Goal: Task Accomplishment & Management: Complete application form

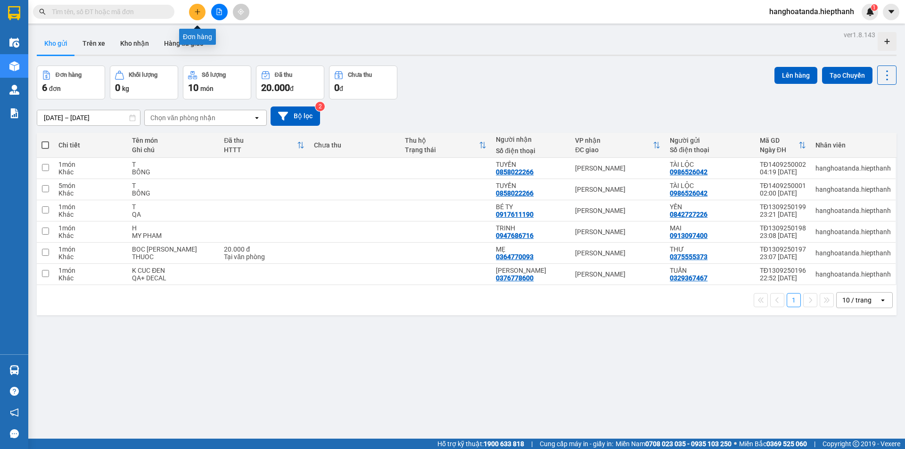
click at [198, 7] on button at bounding box center [197, 12] width 16 height 16
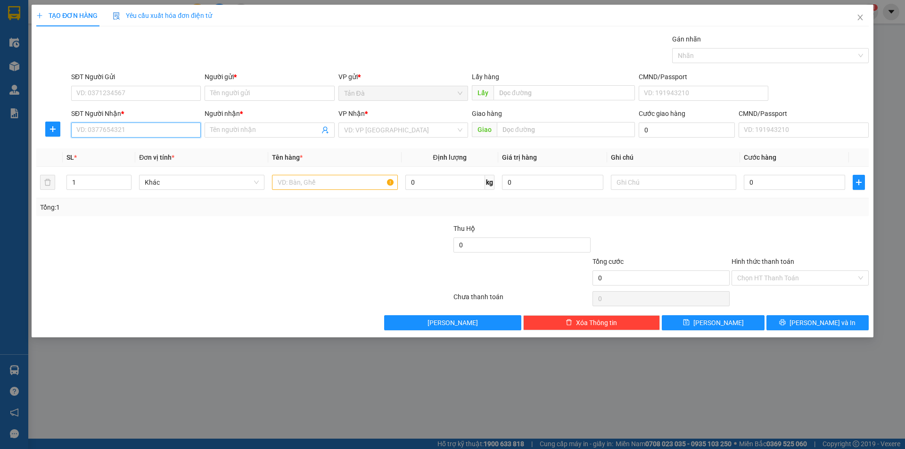
click at [160, 129] on input "SĐT Người Nhận *" at bounding box center [136, 130] width 130 height 15
click at [135, 149] on div "0337659497 - [PERSON_NAME]" at bounding box center [136, 149] width 118 height 10
type input "0337659497"
type input "PHƯỚC"
type input "0337659497"
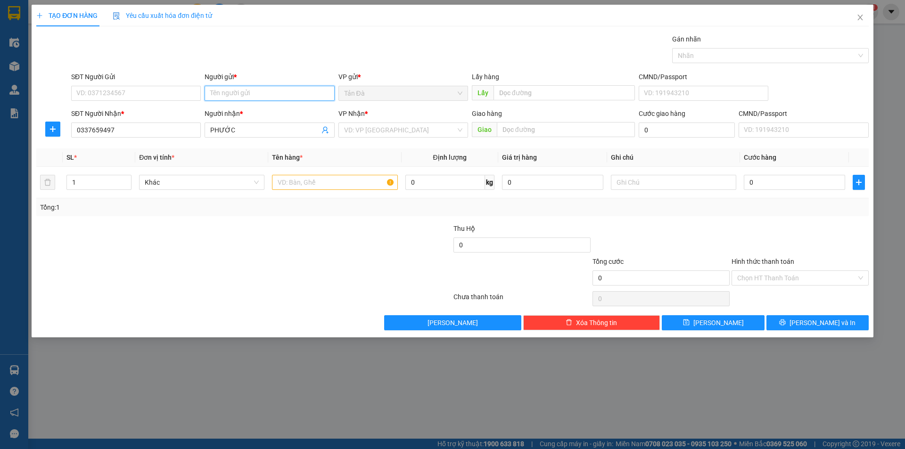
click at [240, 94] on input "Người gửi *" at bounding box center [270, 93] width 130 height 15
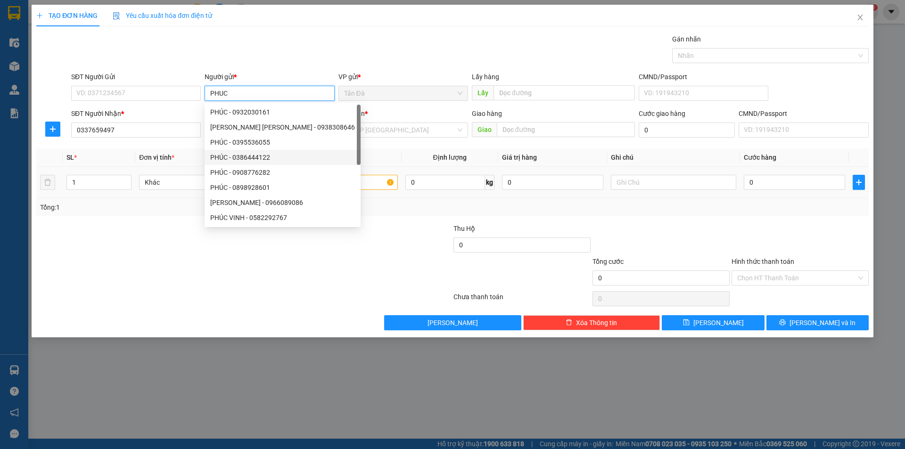
type input "PHUC"
click at [339, 180] on input "text" at bounding box center [334, 182] width 125 height 15
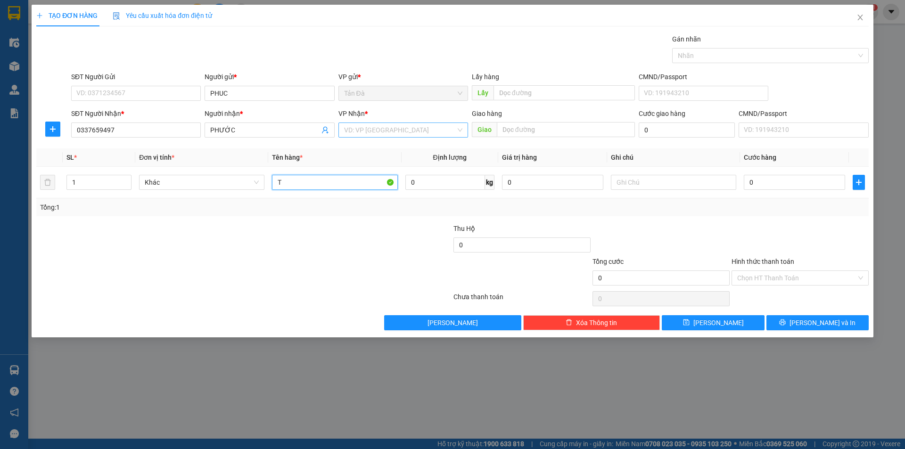
type input "T"
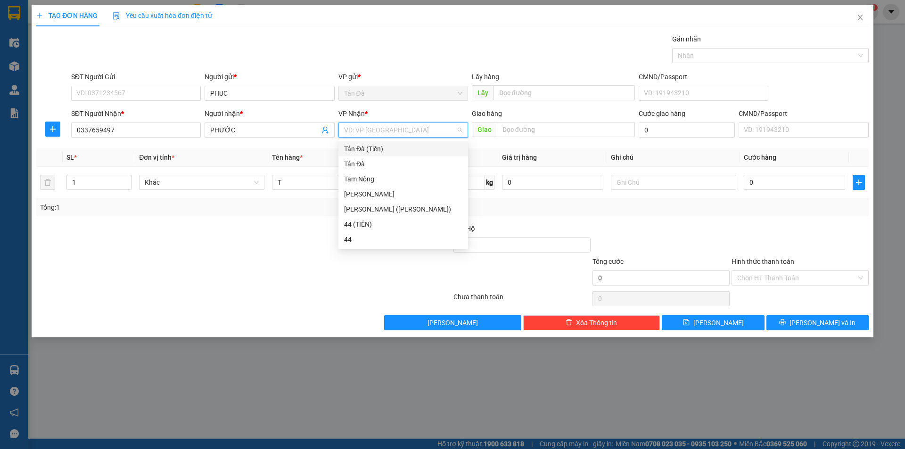
click at [396, 131] on input "search" at bounding box center [400, 130] width 112 height 14
click at [367, 190] on div "[PERSON_NAME]" at bounding box center [403, 194] width 118 height 10
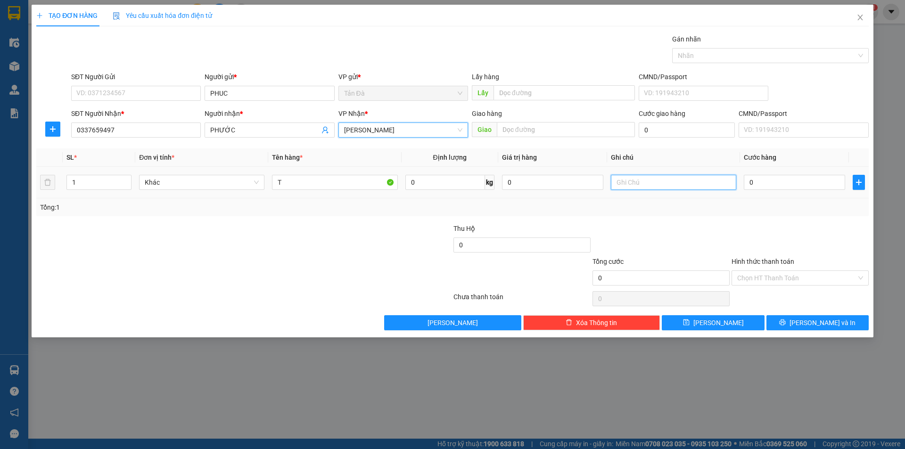
click at [656, 184] on input "text" at bounding box center [673, 182] width 125 height 15
type input "D"
type input "ĐÔ GIA DUNG"
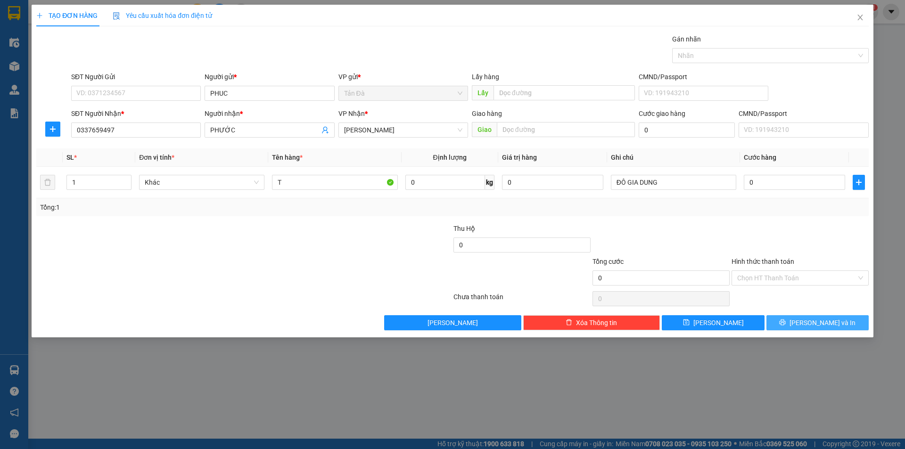
click at [809, 318] on button "[PERSON_NAME] và In" at bounding box center [818, 322] width 102 height 15
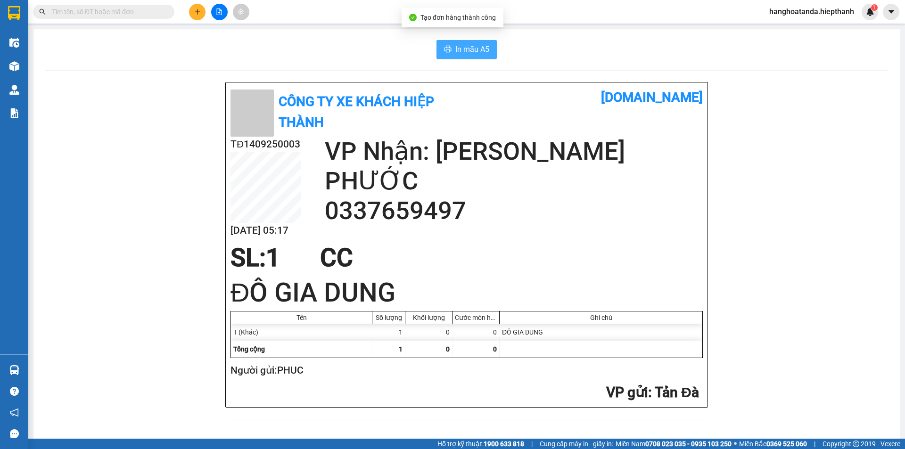
click at [474, 46] on span "In mẫu A5" at bounding box center [472, 49] width 34 height 12
